Goal: Find specific page/section: Find specific page/section

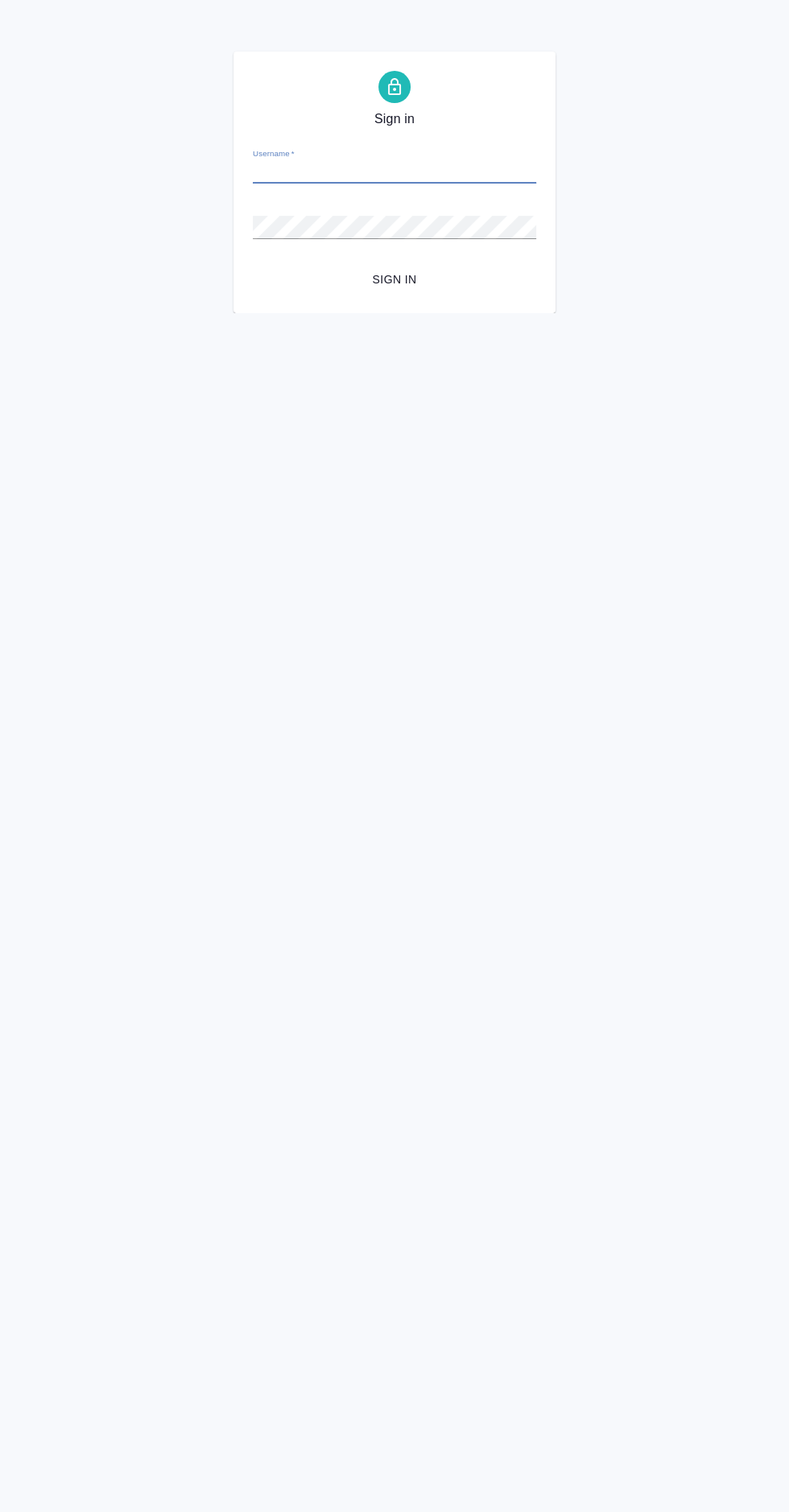
click at [331, 167] on input "Username   *" at bounding box center [394, 172] width 284 height 23
type input "[PERSON_NAME][EMAIL_ADDRESS][DOMAIN_NAME]"
click at [253, 265] on button "Sign in" at bounding box center [394, 280] width 284 height 29
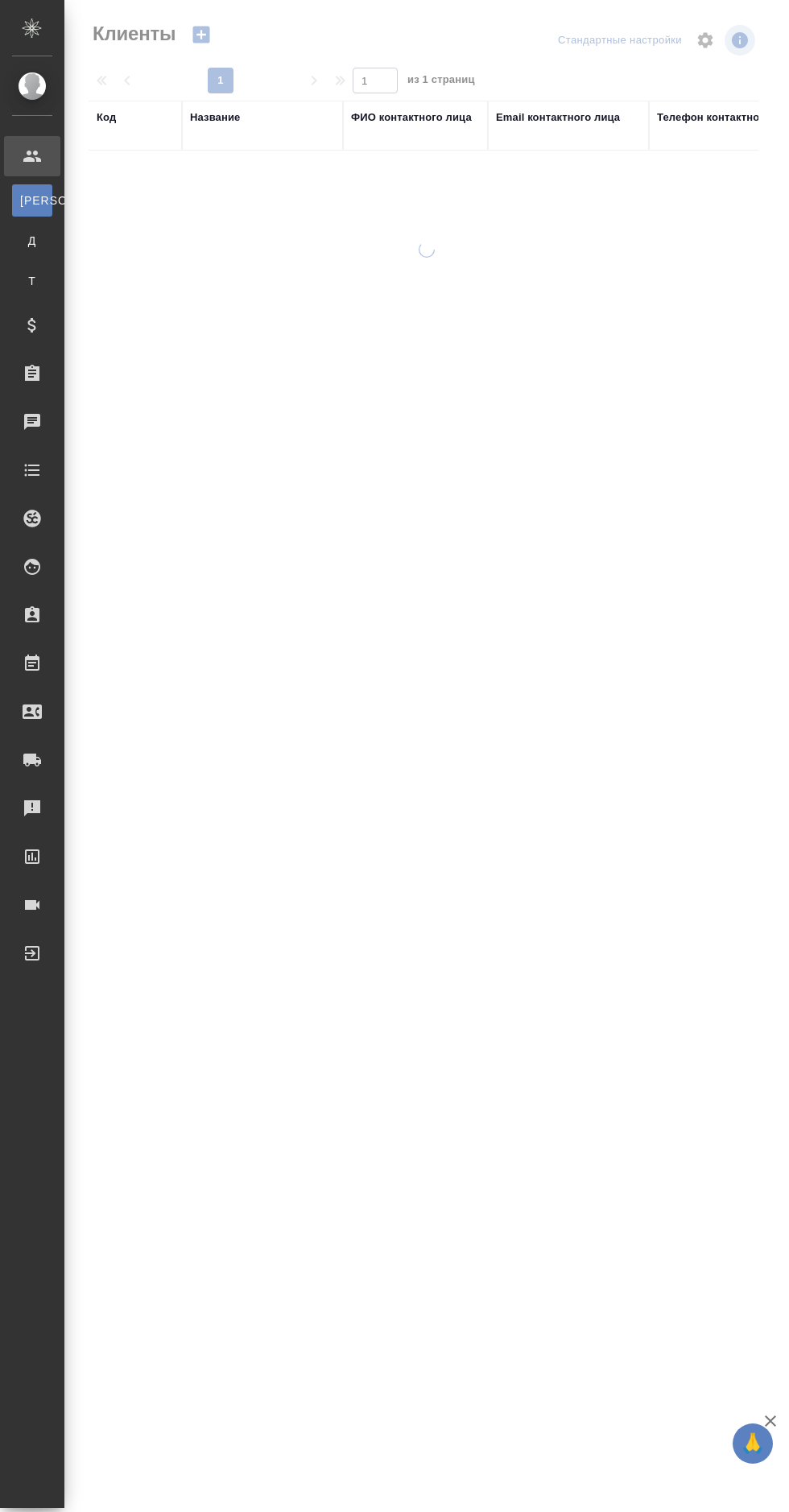
select select "RU"
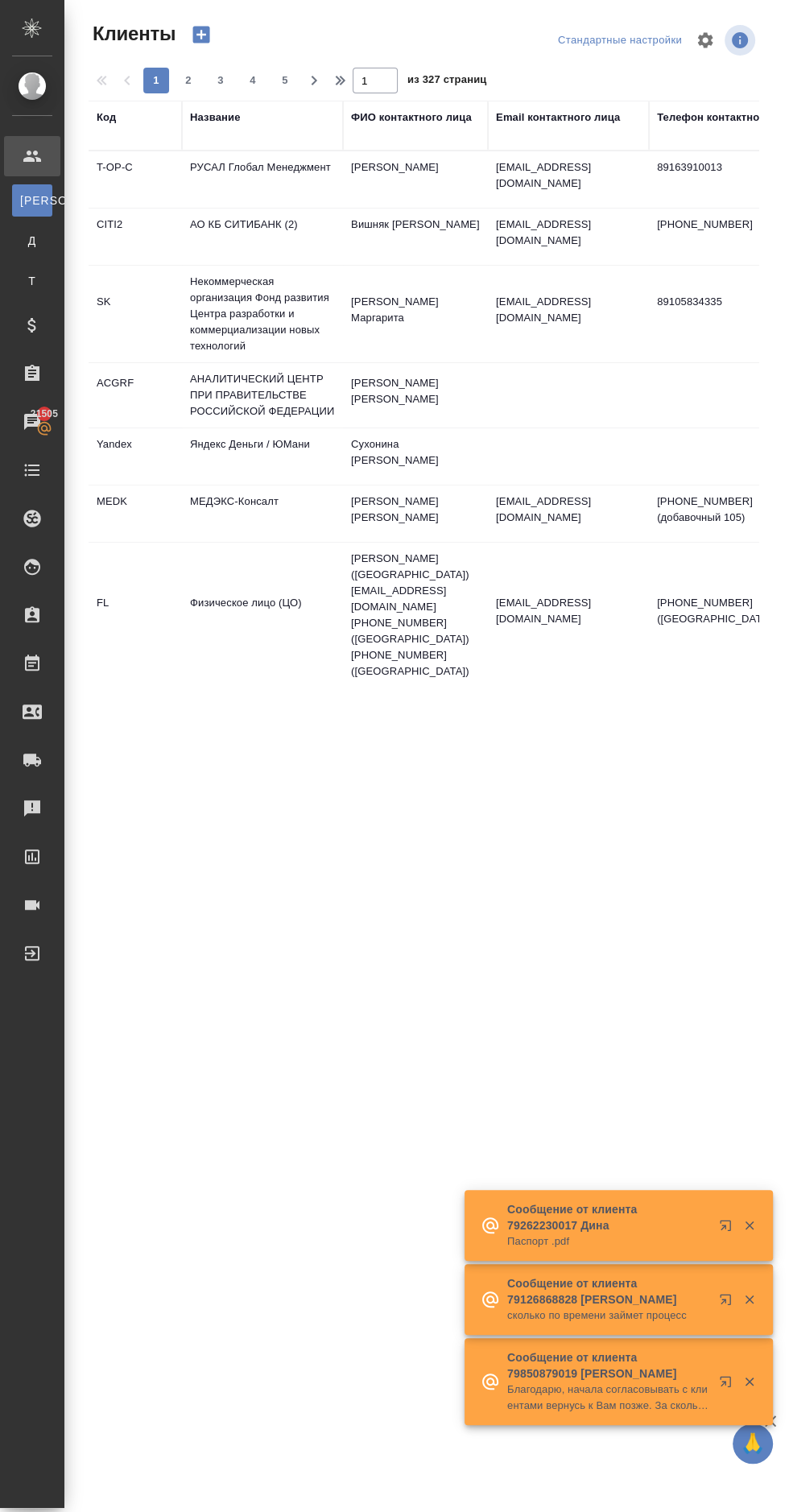
click at [33, 366] on icon at bounding box center [32, 373] width 15 height 16
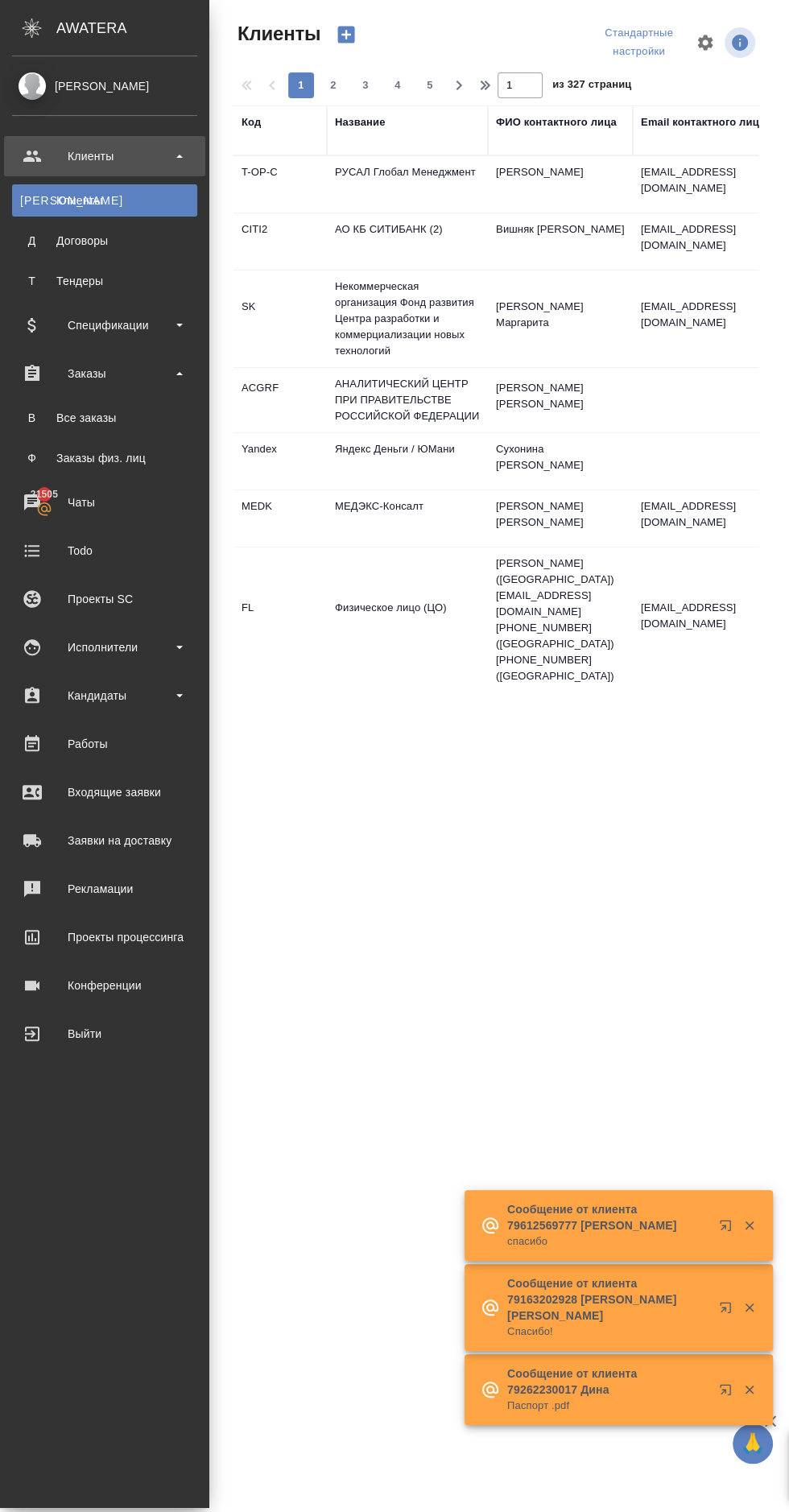
click at [48, 421] on div "Все заказы" at bounding box center [105, 418] width 169 height 16
